Goal: Find specific page/section: Find specific page/section

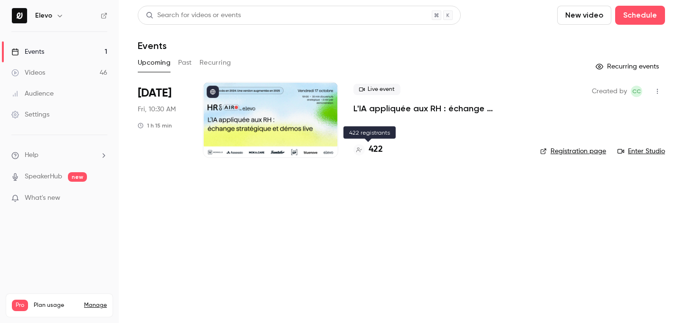
click at [373, 150] on h4 "422" at bounding box center [376, 149] width 14 height 13
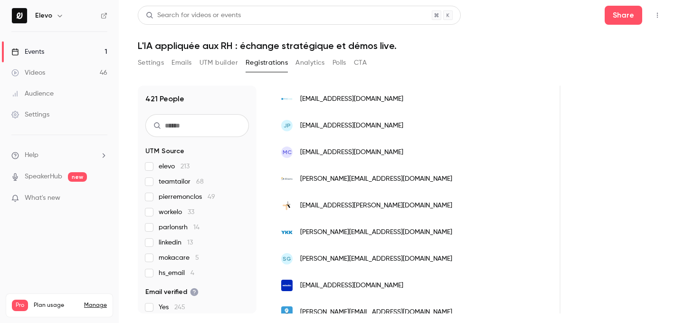
scroll to position [168, 0]
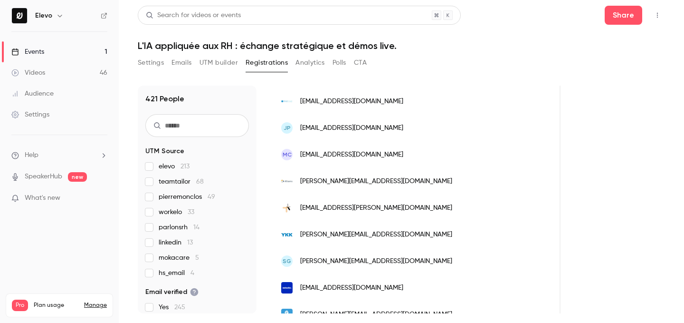
click at [40, 56] on div "Events" at bounding box center [27, 52] width 33 height 10
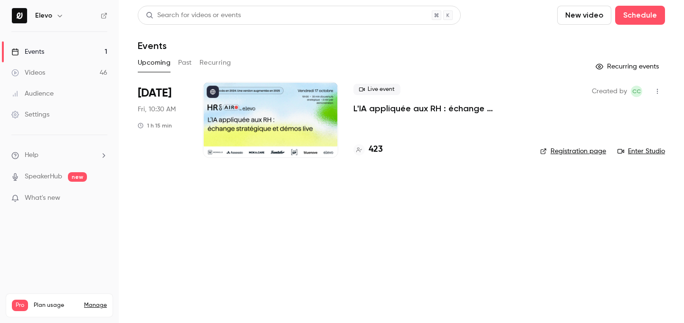
click at [370, 149] on h4 "423" at bounding box center [376, 149] width 14 height 13
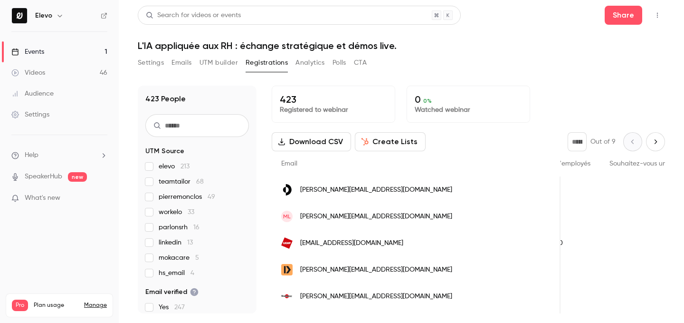
scroll to position [0, 910]
click at [88, 53] on link "Events 1" at bounding box center [59, 51] width 119 height 21
